Goal: Browse casually: Explore the website without a specific task or goal

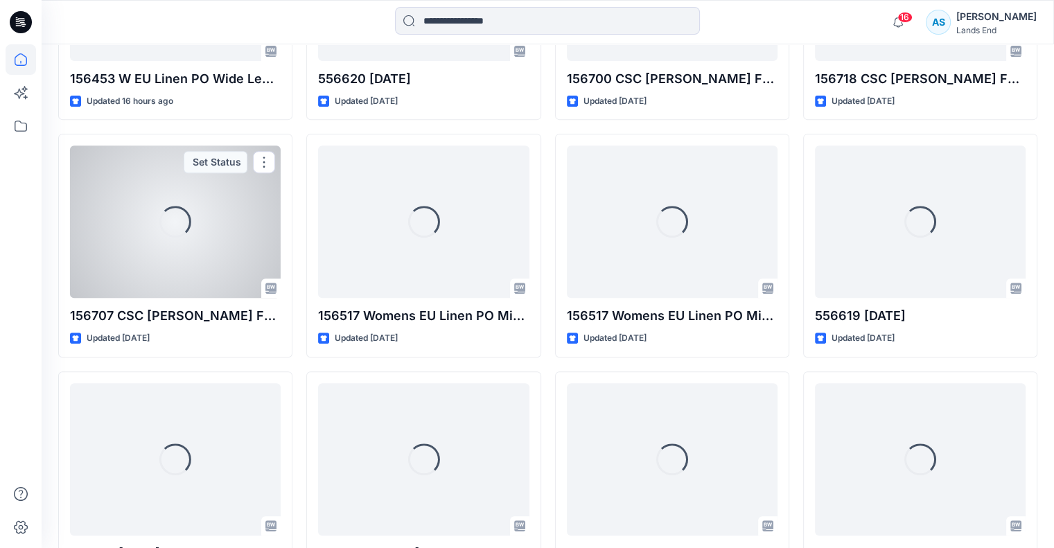
scroll to position [564, 0]
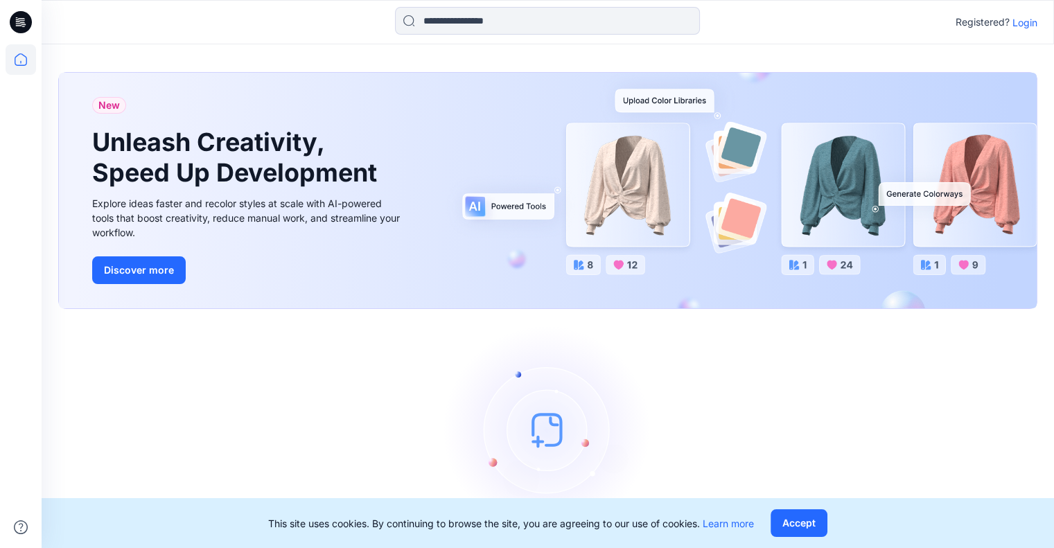
scroll to position [43, 0]
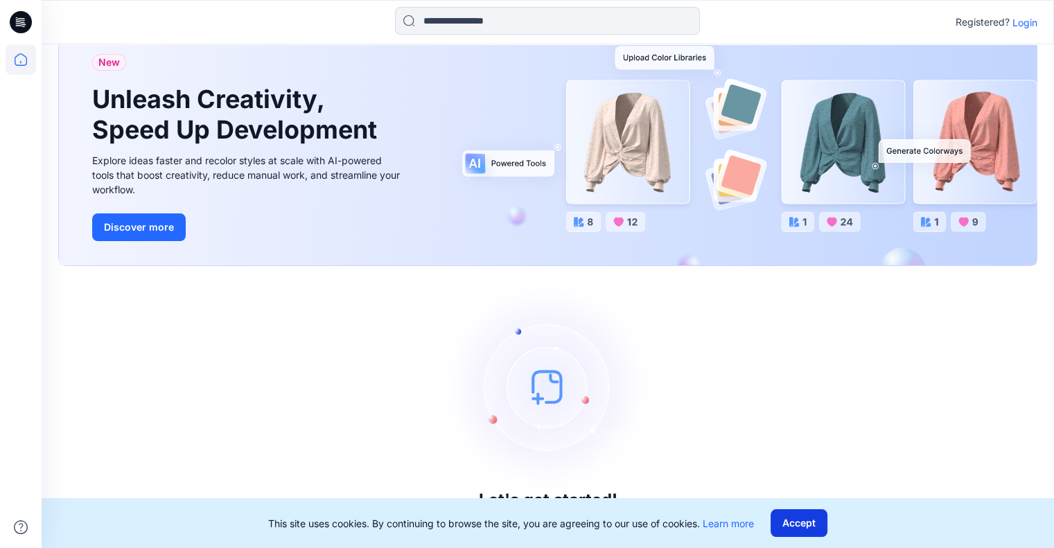
click at [789, 521] on button "Accept" at bounding box center [799, 523] width 57 height 28
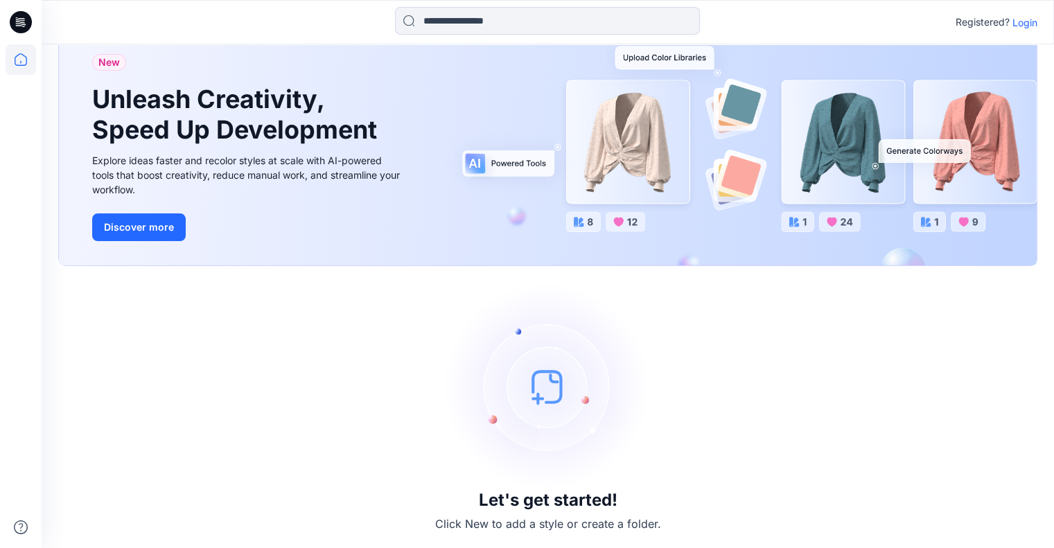
click at [1022, 28] on p "Login" at bounding box center [1025, 22] width 25 height 15
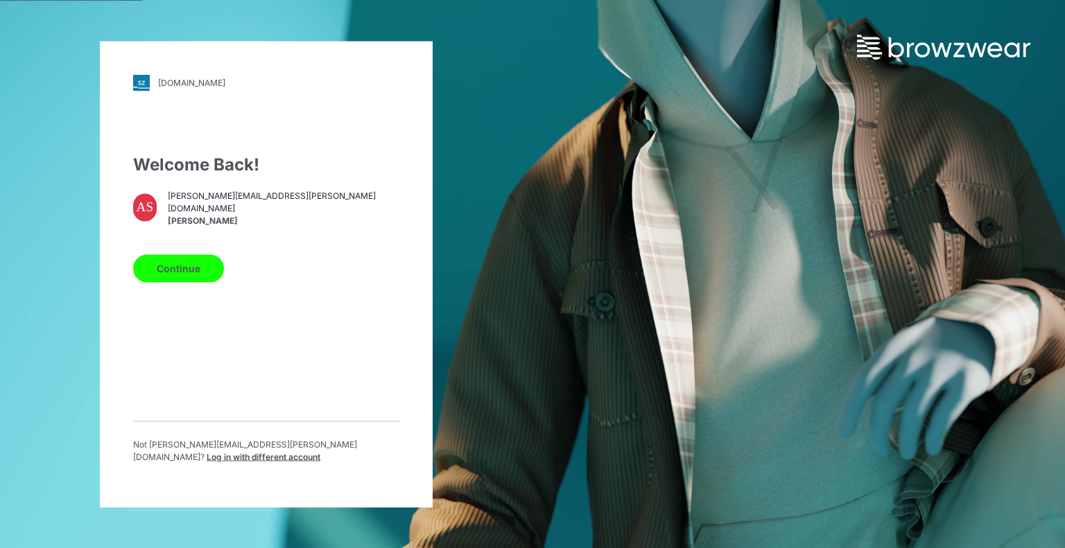
click at [177, 249] on div "Continue" at bounding box center [266, 265] width 266 height 33
click at [172, 258] on button "Continue" at bounding box center [178, 268] width 91 height 28
click at [180, 270] on button "Continue" at bounding box center [178, 268] width 91 height 28
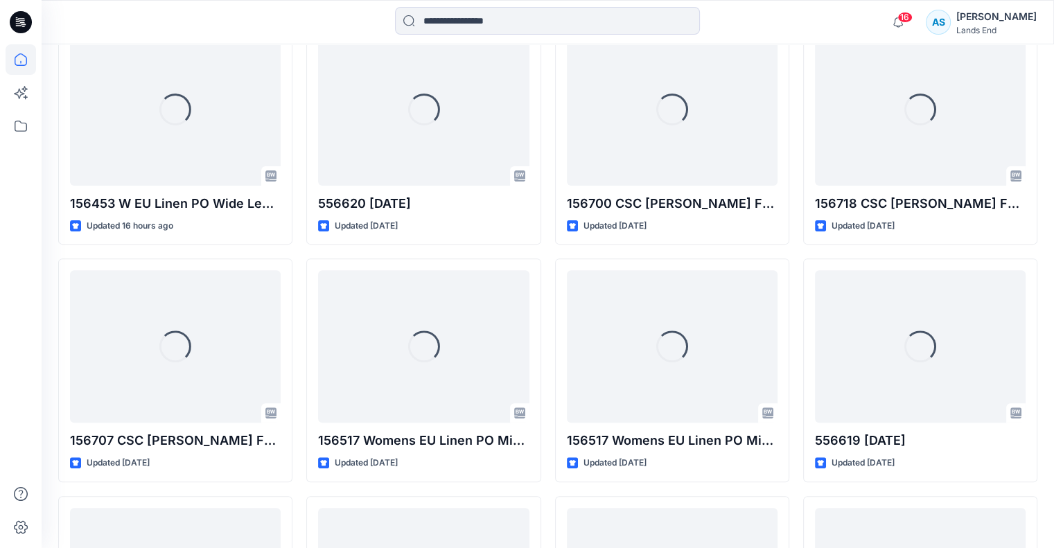
scroll to position [443, 0]
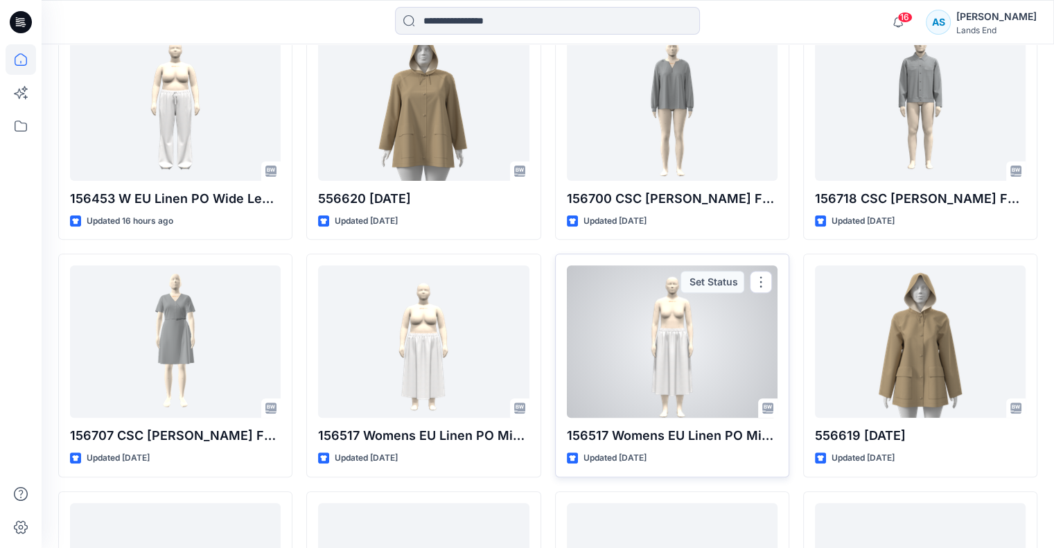
click at [688, 371] on div at bounding box center [672, 341] width 211 height 152
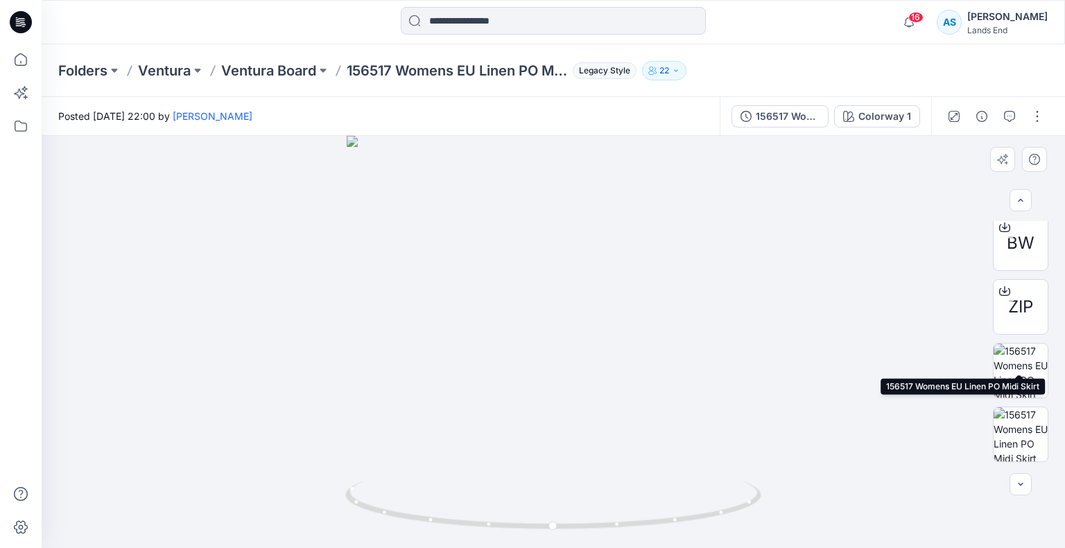
scroll to position [238, 0]
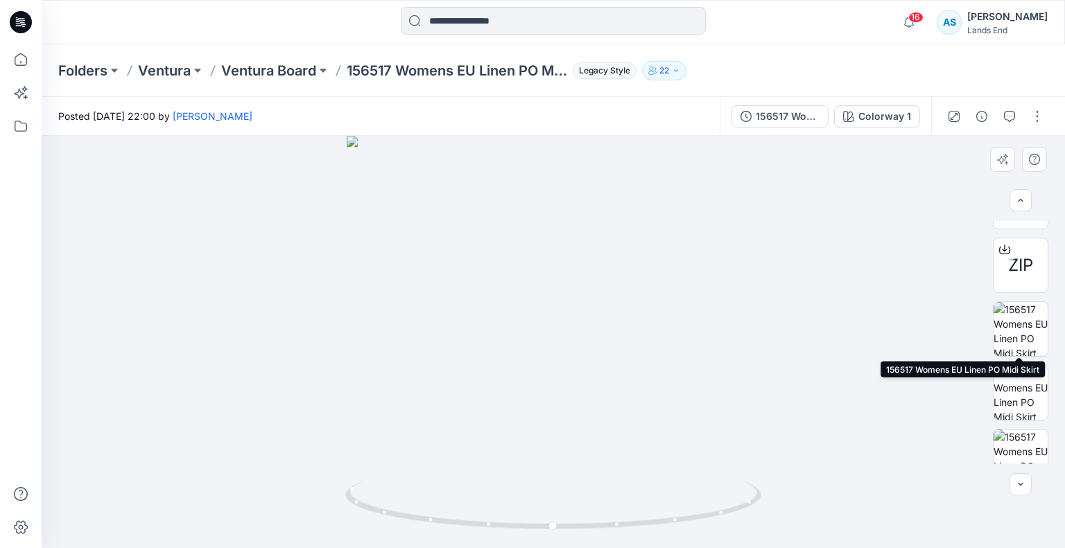
click at [1021, 348] on img at bounding box center [1020, 329] width 54 height 54
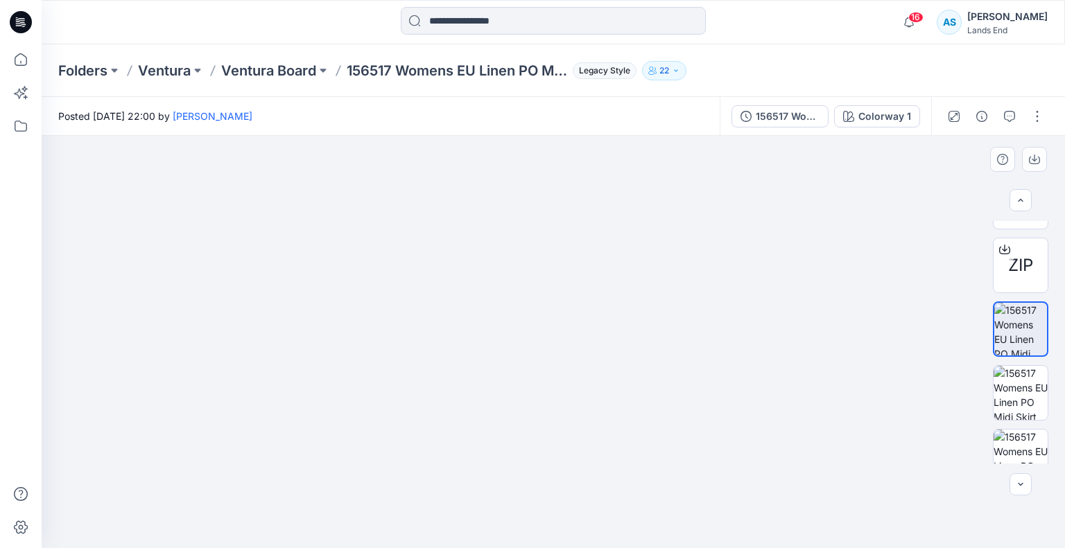
drag, startPoint x: 513, startPoint y: 292, endPoint x: 513, endPoint y: 331, distance: 39.5
click at [513, 331] on img at bounding box center [553, 319] width 563 height 457
click at [1008, 390] on img at bounding box center [1020, 393] width 54 height 54
drag, startPoint x: 518, startPoint y: 260, endPoint x: 525, endPoint y: 383, distance: 122.9
click at [525, 383] on img at bounding box center [553, 260] width 956 height 576
